Goal: Find specific page/section: Find specific page/section

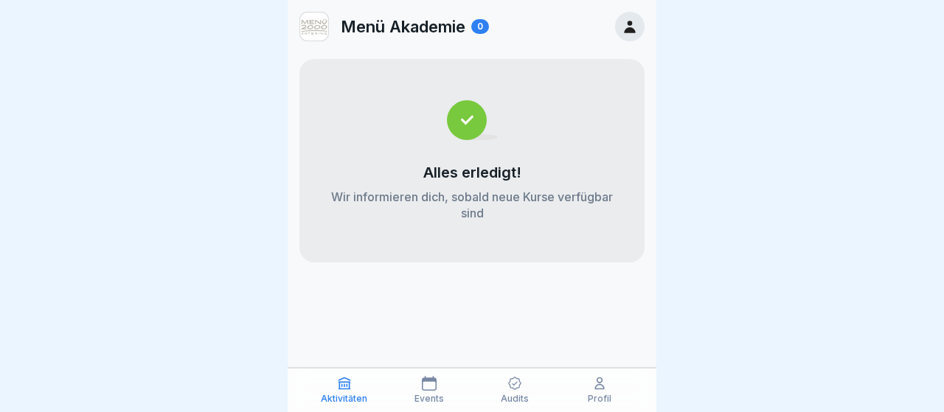
click at [347, 389] on icon at bounding box center [343, 383] width 11 height 11
click at [423, 386] on icon at bounding box center [429, 383] width 15 height 15
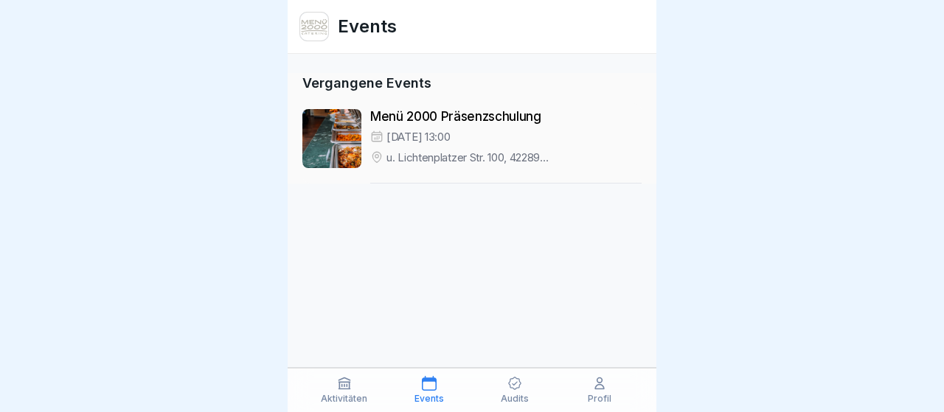
click at [519, 384] on icon at bounding box center [514, 383] width 15 height 15
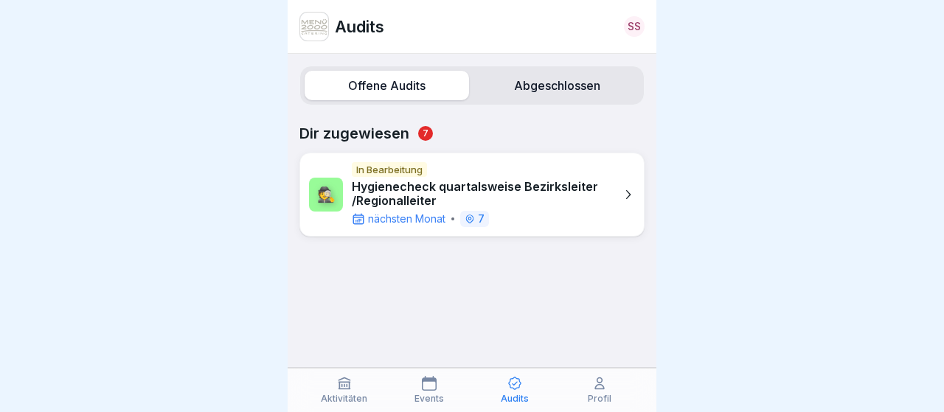
click at [628, 194] on icon at bounding box center [627, 194] width 15 height 15
click at [554, 83] on label "Abgeschlossen" at bounding box center [557, 85] width 164 height 29
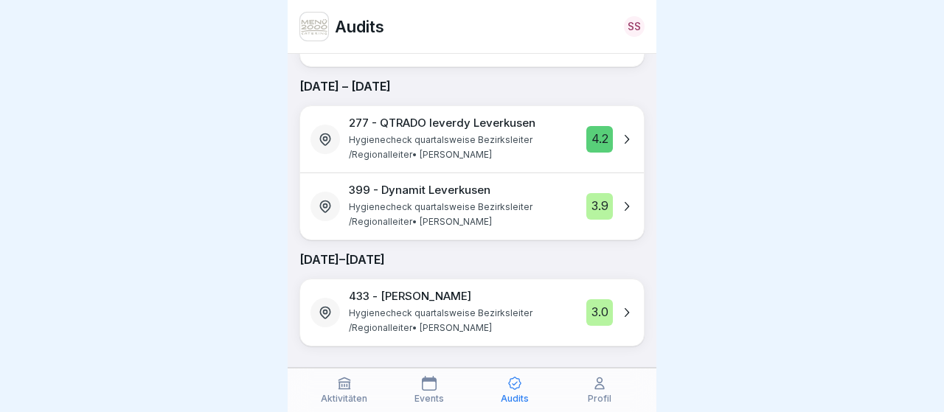
scroll to position [154, 0]
click at [599, 386] on icon at bounding box center [599, 383] width 9 height 11
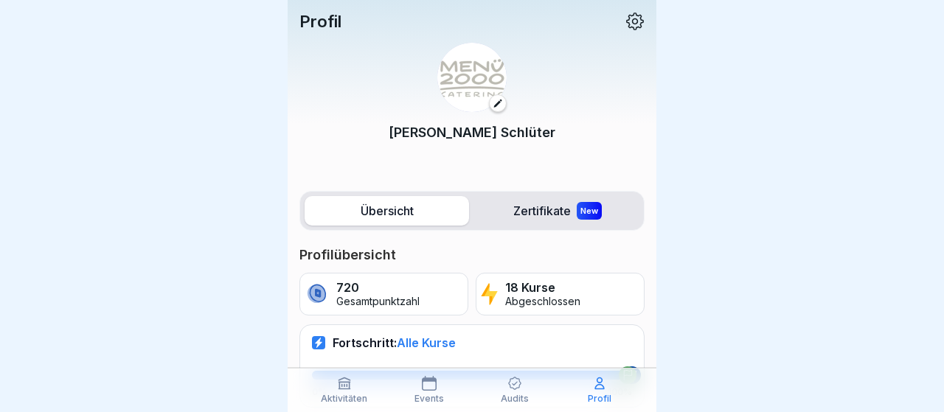
click at [553, 208] on label "Zertifikate New" at bounding box center [557, 210] width 164 height 29
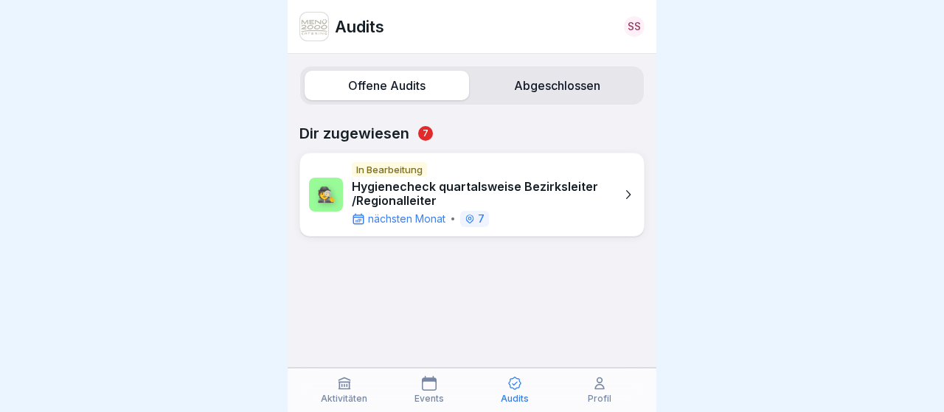
click at [344, 385] on icon at bounding box center [343, 383] width 11 height 11
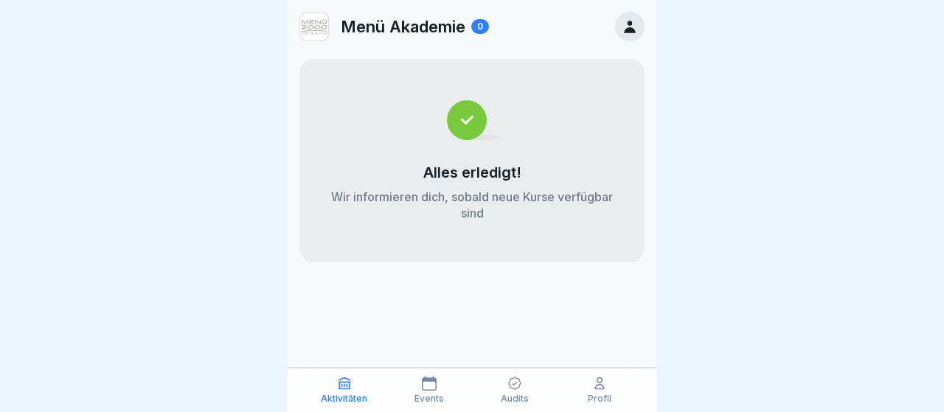
click at [598, 386] on icon at bounding box center [599, 383] width 15 height 15
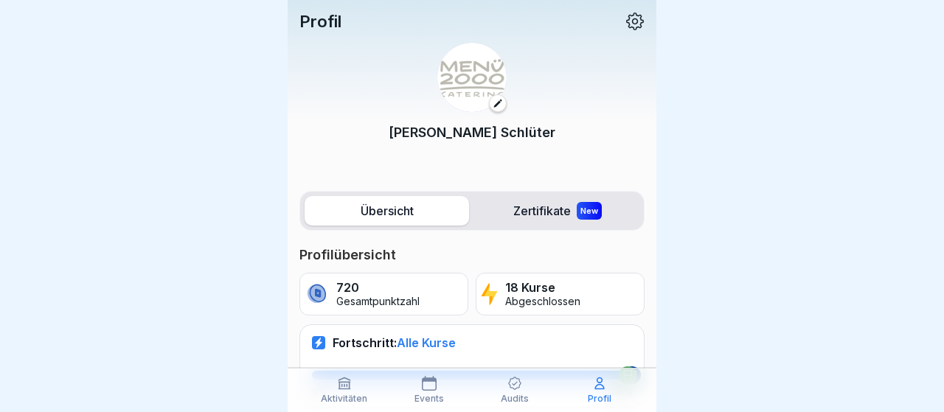
click at [515, 384] on icon at bounding box center [514, 384] width 13 height 13
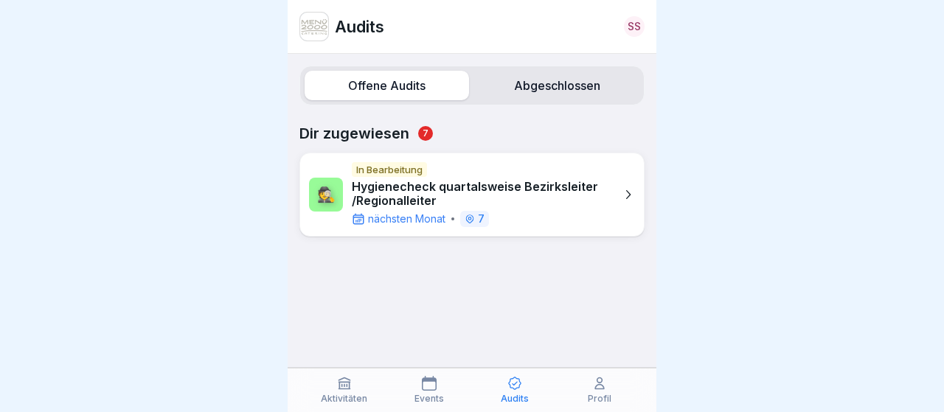
click at [565, 86] on label "Abgeschlossen" at bounding box center [557, 85] width 164 height 29
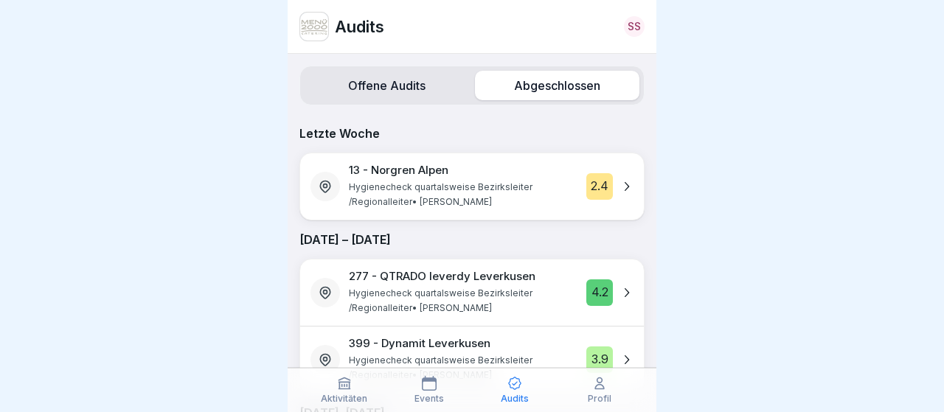
click at [377, 88] on label "Offene Audits" at bounding box center [387, 85] width 164 height 29
